Goal: Information Seeking & Learning: Learn about a topic

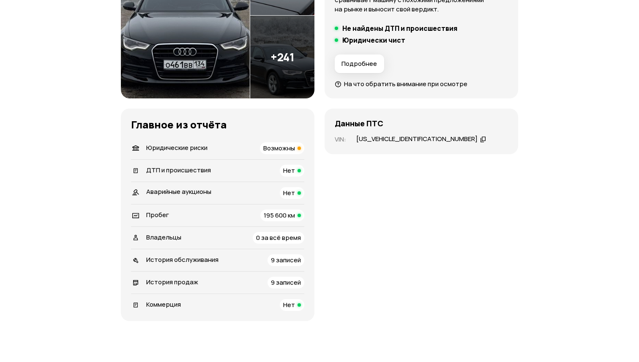
scroll to position [182, 0]
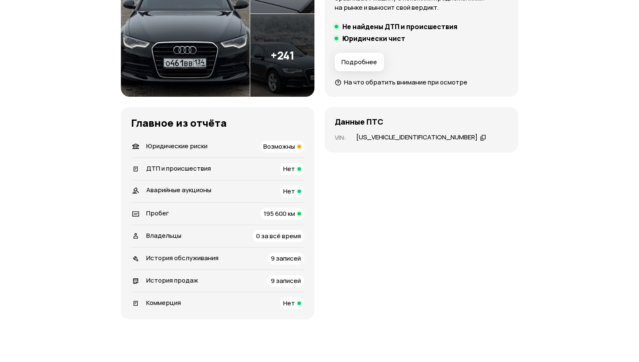
click at [200, 259] on span "История обслуживания" at bounding box center [182, 257] width 72 height 9
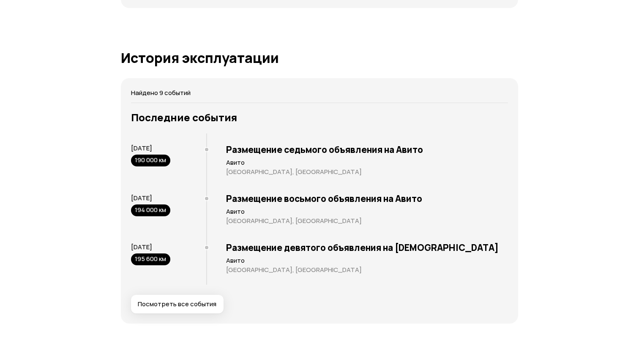
scroll to position [1596, 0]
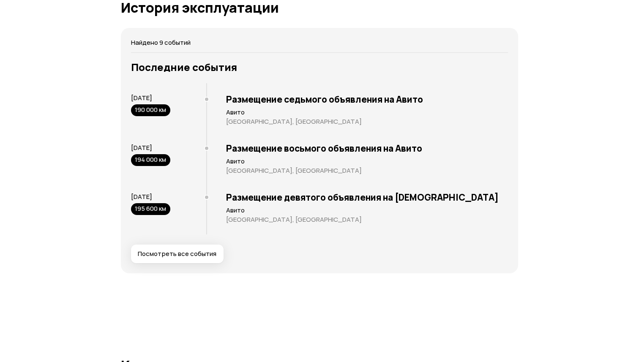
click at [197, 256] on span "Посмотреть все события" at bounding box center [177, 254] width 79 height 8
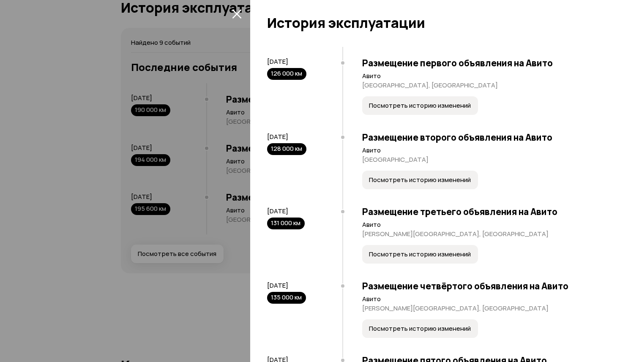
scroll to position [0, 0]
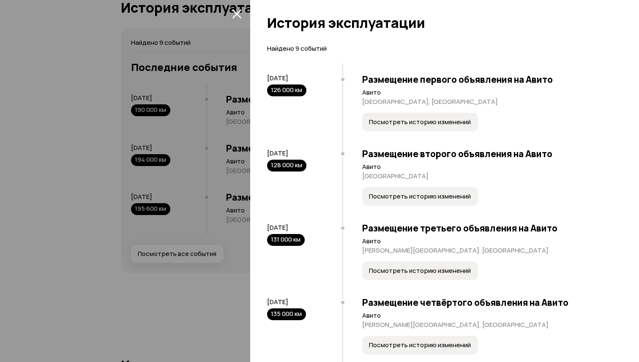
click at [237, 11] on icon "закрыть" at bounding box center [237, 14] width 10 height 10
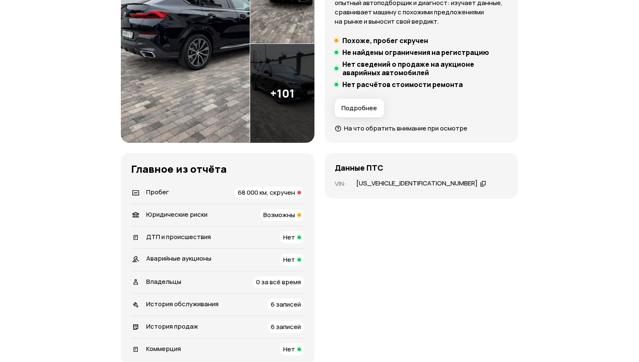
scroll to position [271, 0]
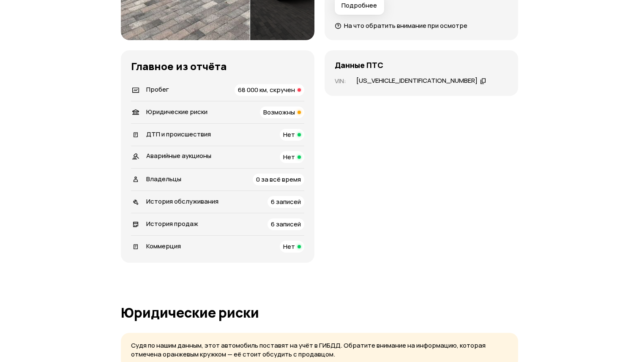
click at [180, 223] on span "История продаж" at bounding box center [172, 223] width 52 height 9
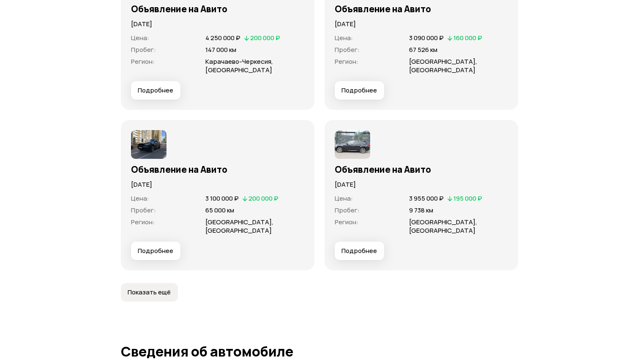
scroll to position [2368, 0]
